Goal: Transaction & Acquisition: Purchase product/service

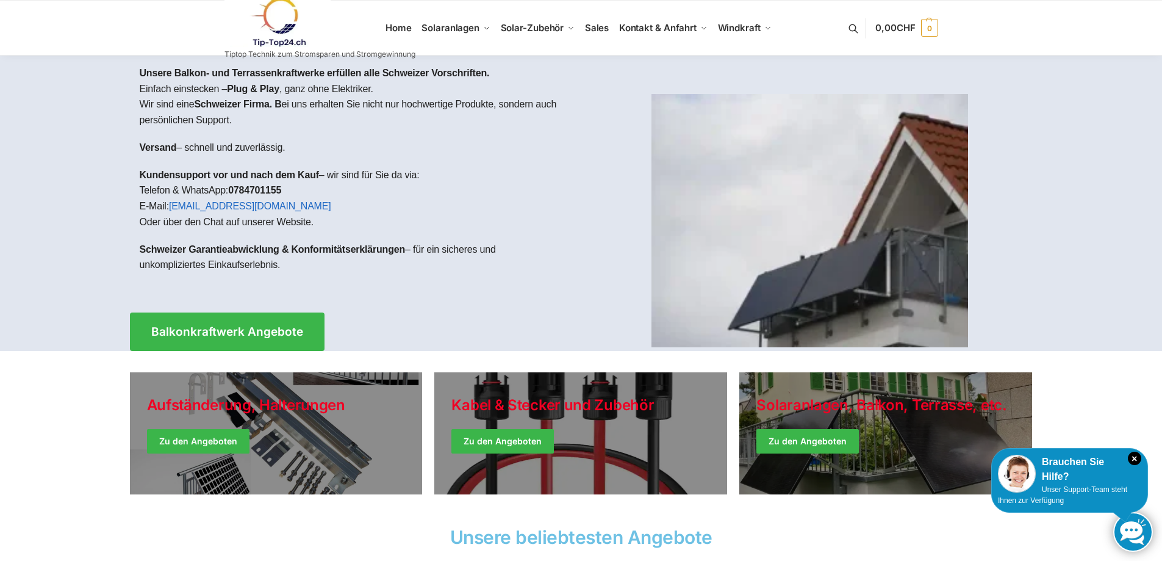
click at [839, 284] on img at bounding box center [810, 220] width 317 height 253
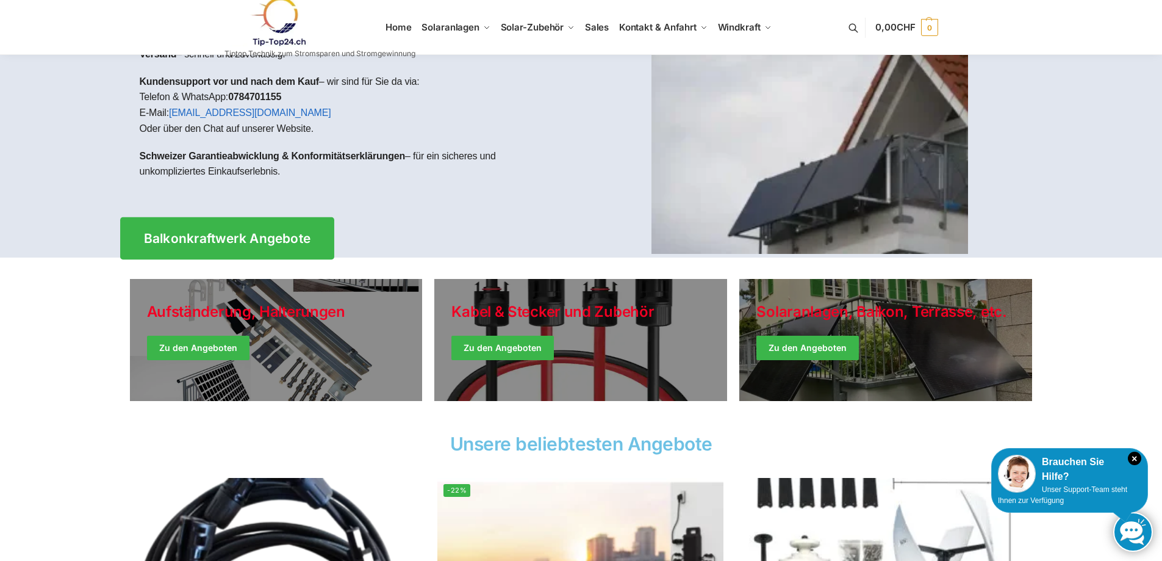
scroll to position [122, 0]
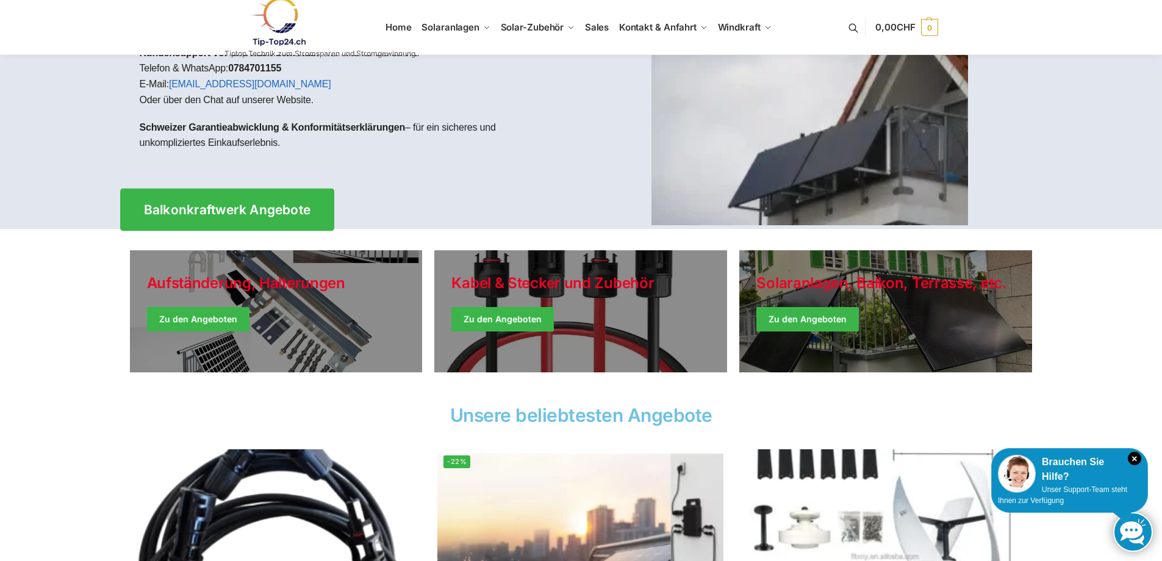
click at [212, 210] on span "Balkonkraftwerk Angebote" at bounding box center [226, 209] width 167 height 13
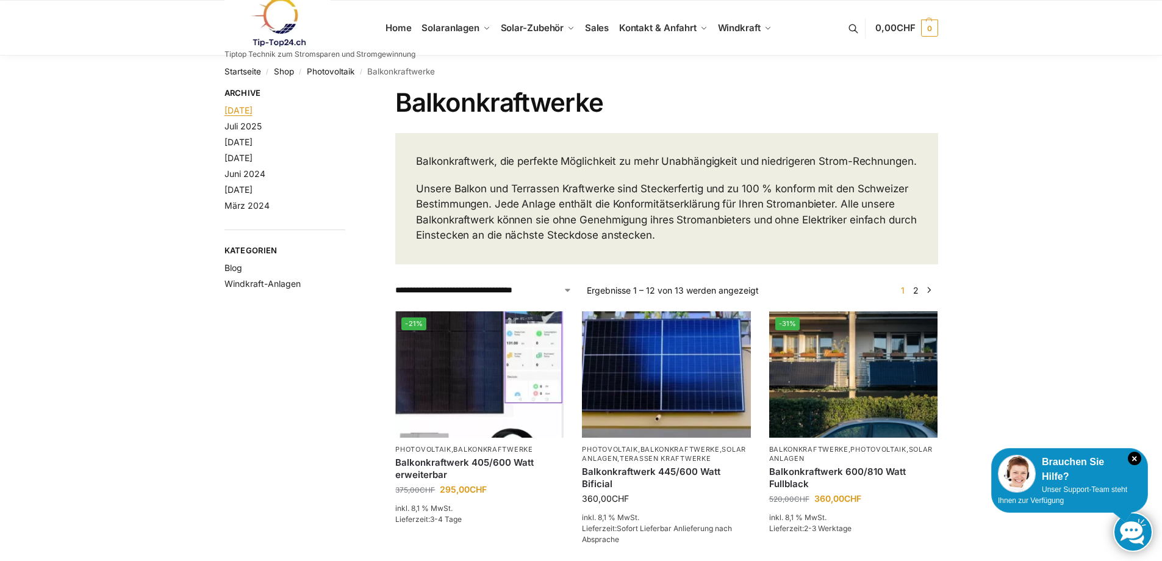
click at [243, 111] on link "August 2025" at bounding box center [239, 110] width 28 height 10
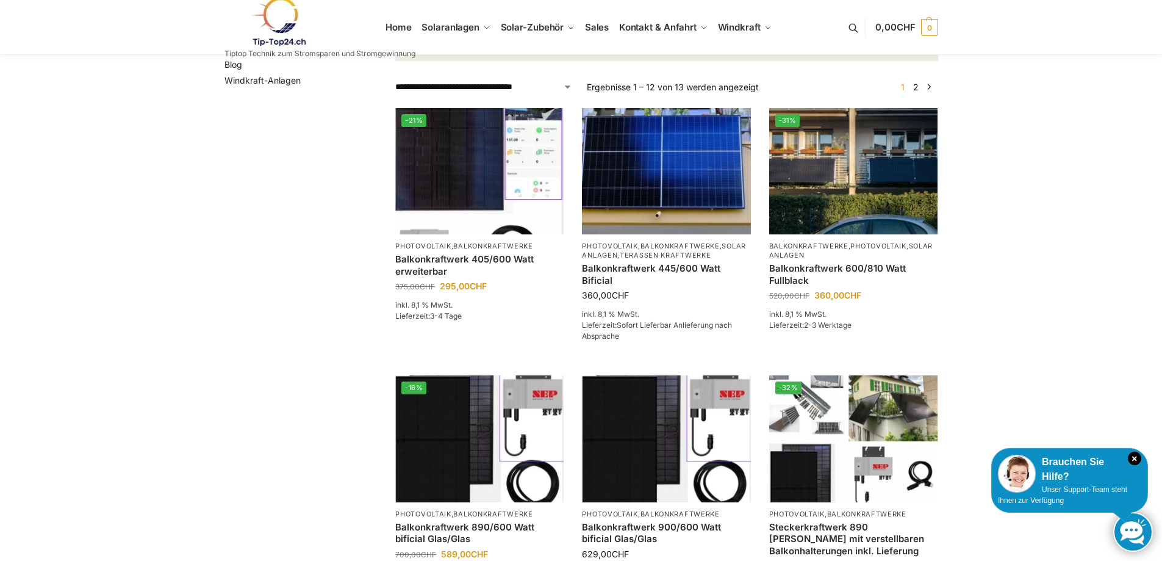
scroll to position [244, 0]
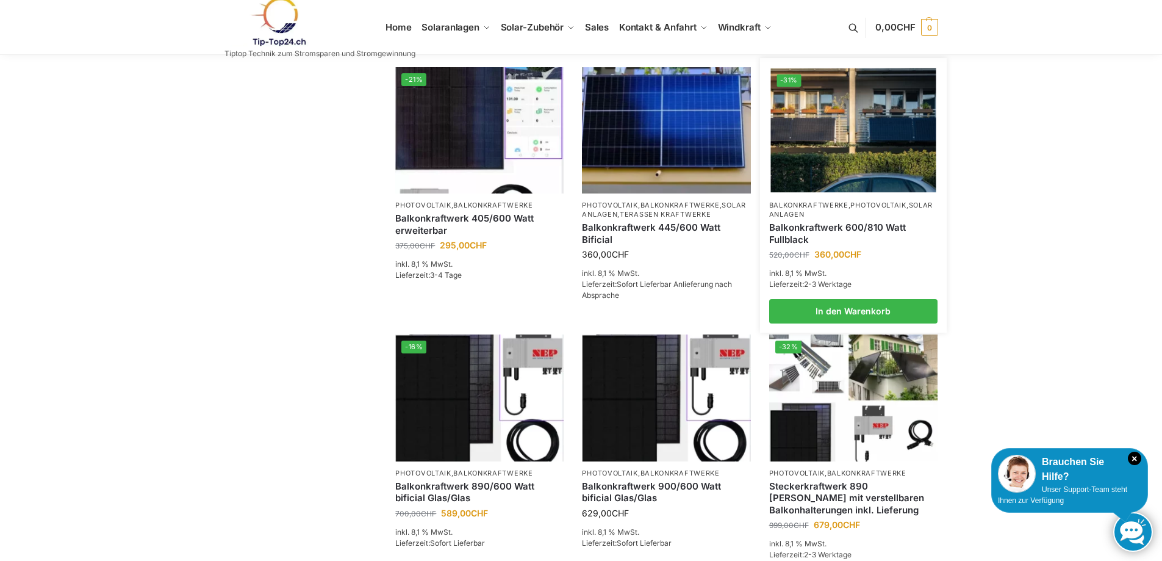
click at [838, 143] on img at bounding box center [853, 130] width 165 height 124
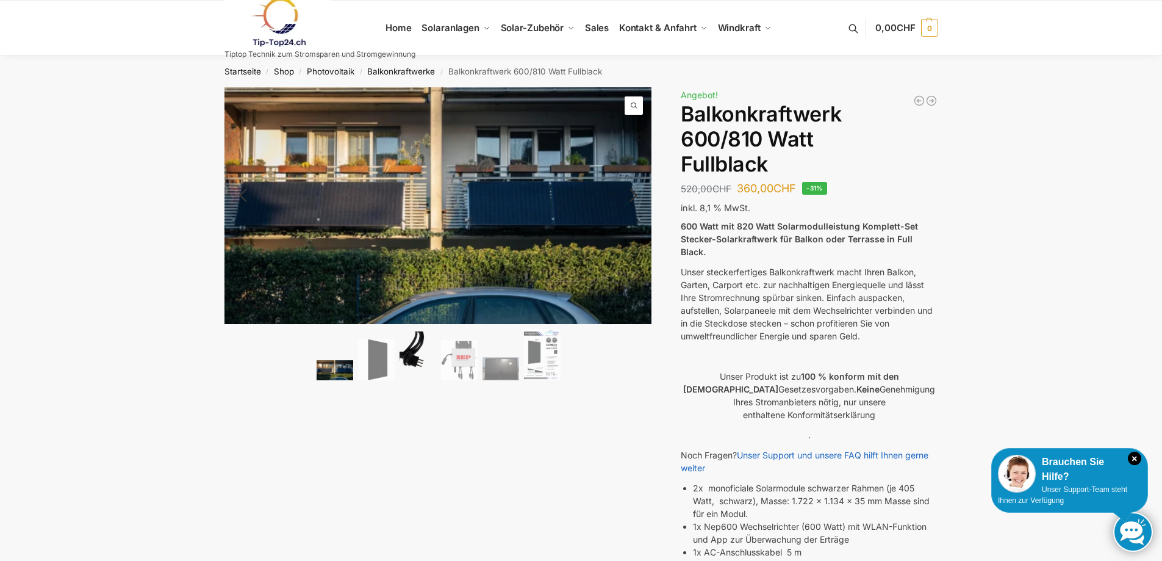
click at [405, 358] on img at bounding box center [418, 355] width 37 height 49
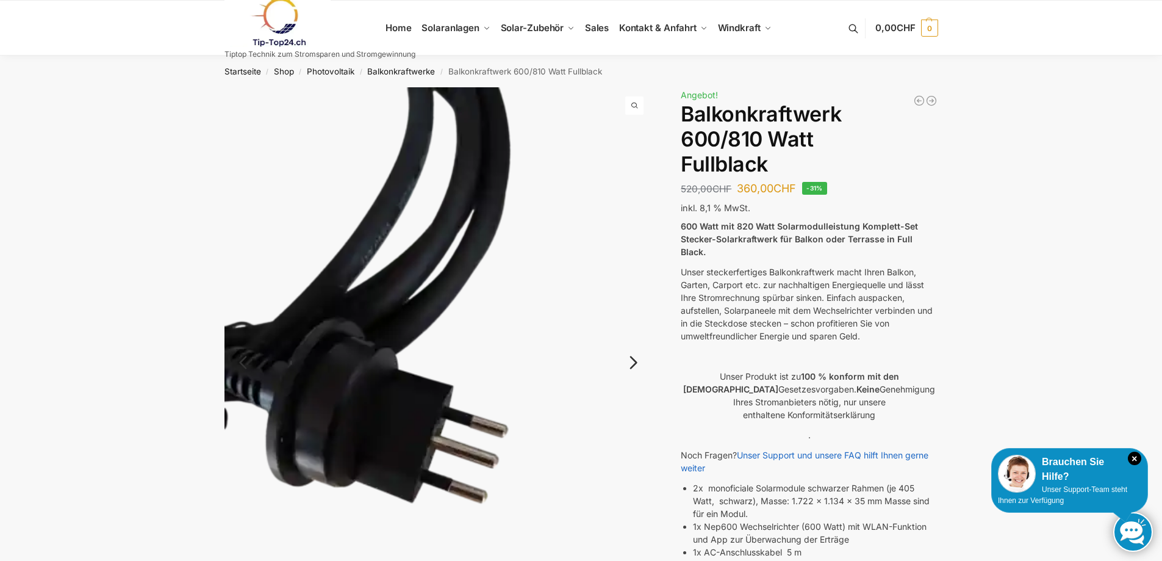
click at [633, 365] on link "Next" at bounding box center [631, 368] width 41 height 12
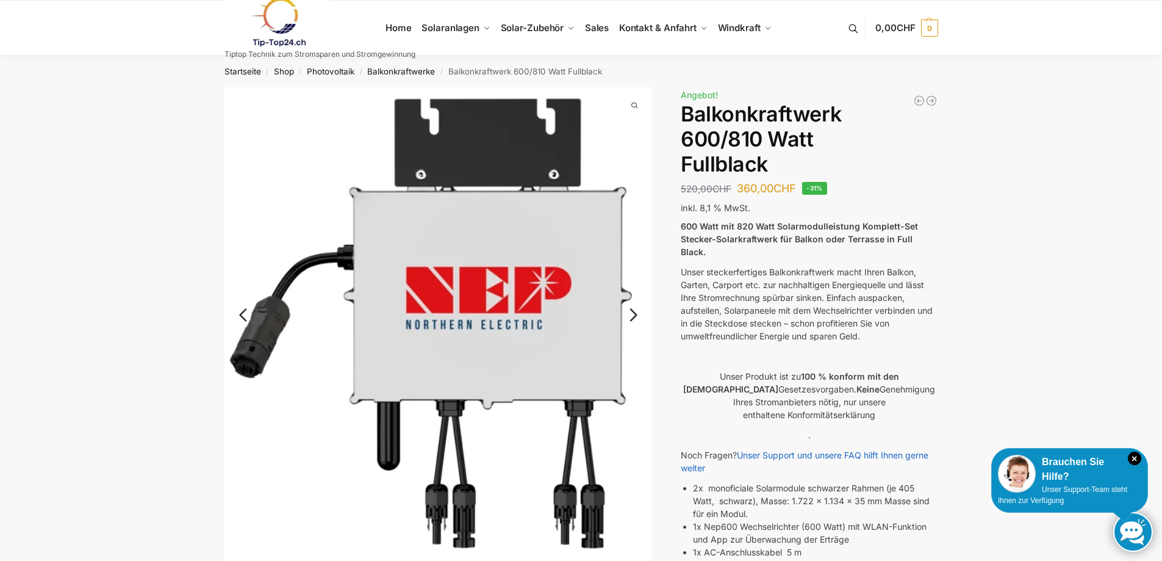
click at [632, 315] on link "Next" at bounding box center [631, 321] width 41 height 12
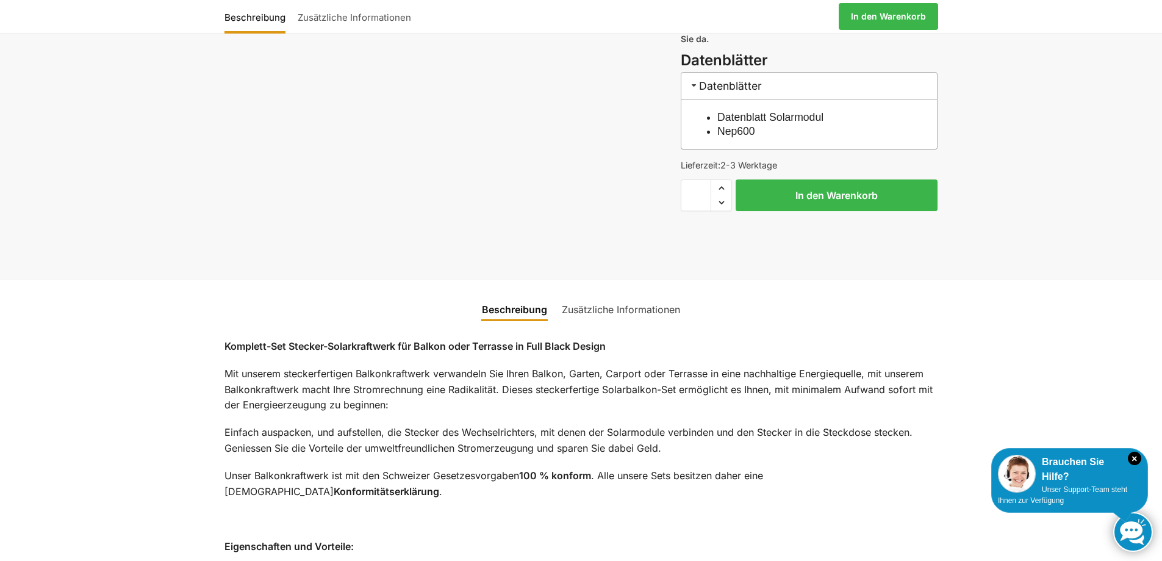
scroll to position [671, 0]
